Goal: Information Seeking & Learning: Learn about a topic

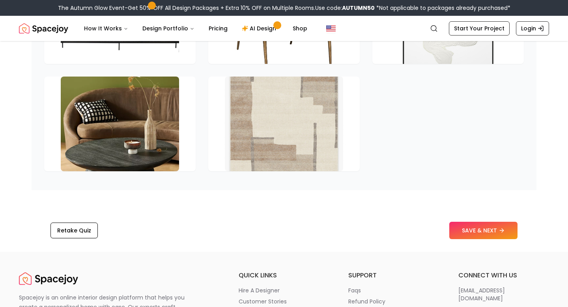
scroll to position [1167, 0]
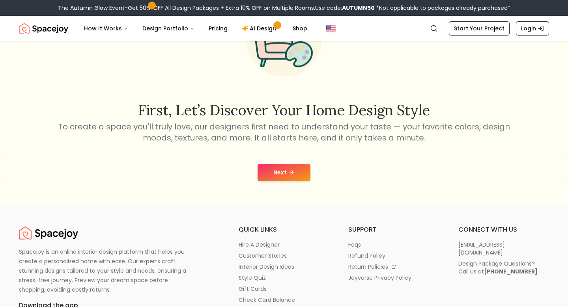
scroll to position [77, 0]
